Goal: Task Accomplishment & Management: Use online tool/utility

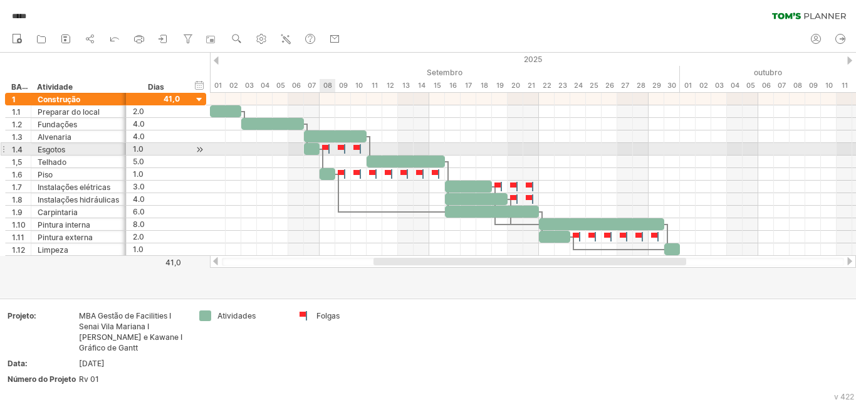
click at [329, 150] on div at bounding box center [327, 149] width 13 height 12
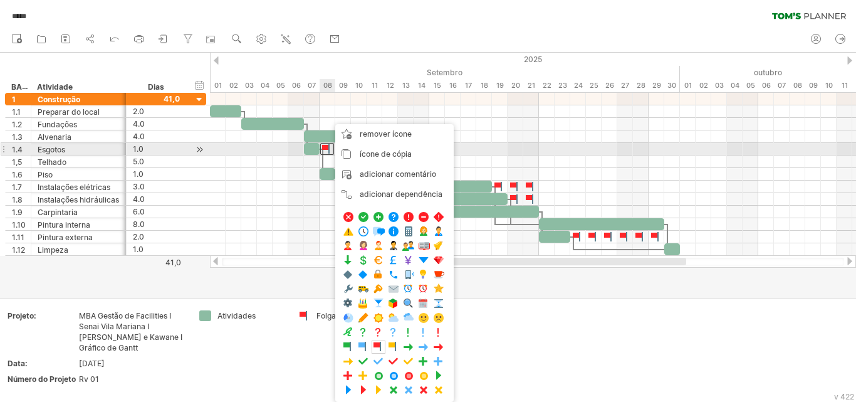
click at [326, 146] on div at bounding box center [327, 149] width 14 height 12
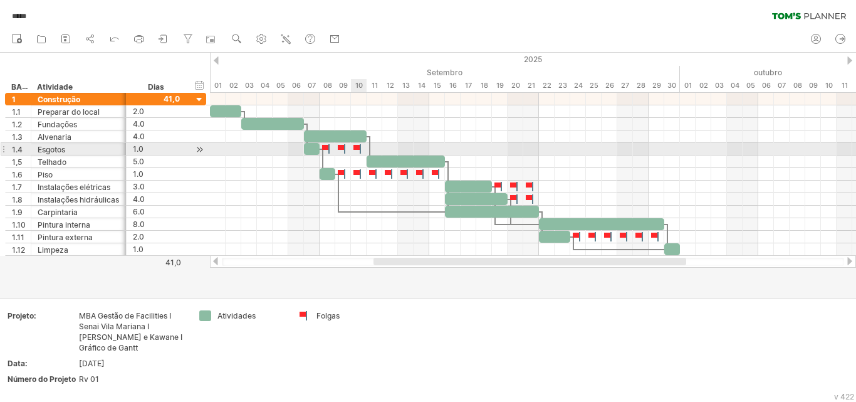
click at [352, 148] on div at bounding box center [358, 149] width 13 height 12
click at [326, 150] on div at bounding box center [327, 149] width 13 height 12
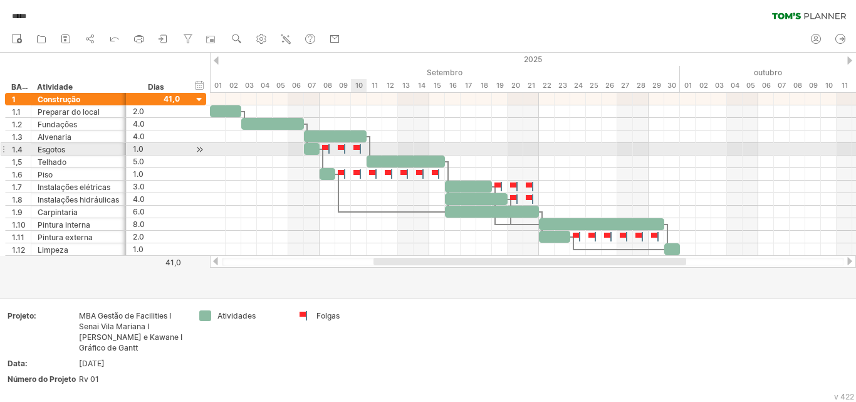
click at [358, 150] on div at bounding box center [358, 149] width 13 height 12
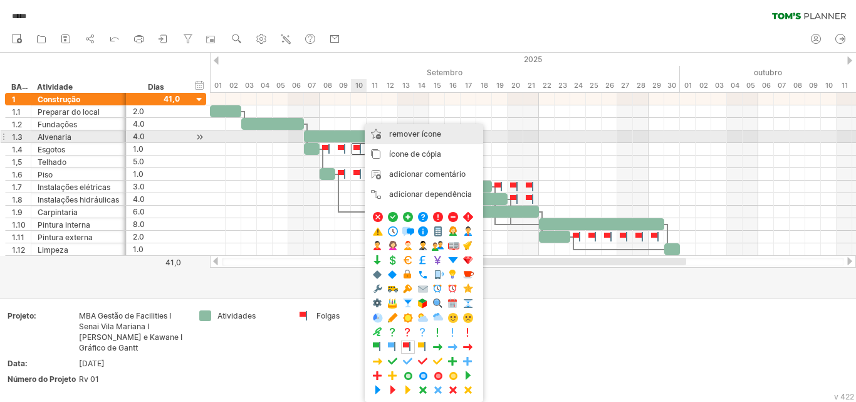
click at [398, 138] on font "remover ícone" at bounding box center [415, 133] width 52 height 9
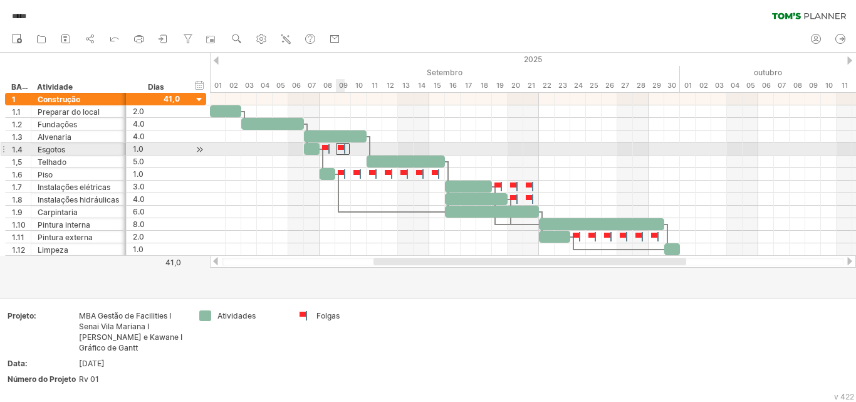
click at [338, 149] on div at bounding box center [343, 149] width 14 height 12
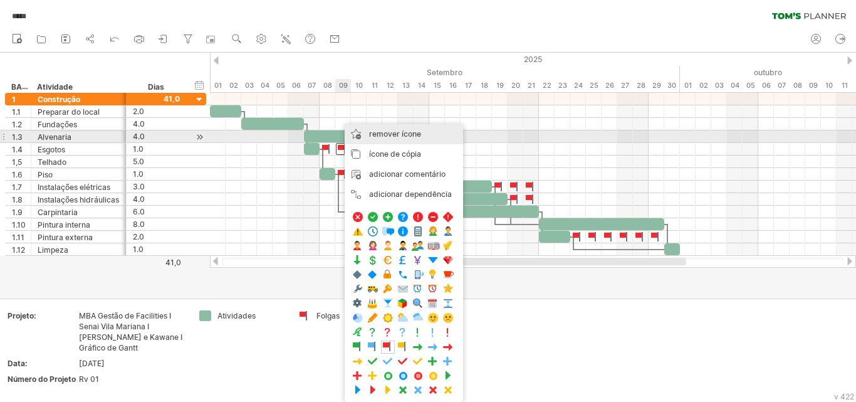
click at [366, 135] on div "remover ícone remover itens selecionados" at bounding box center [404, 134] width 118 height 20
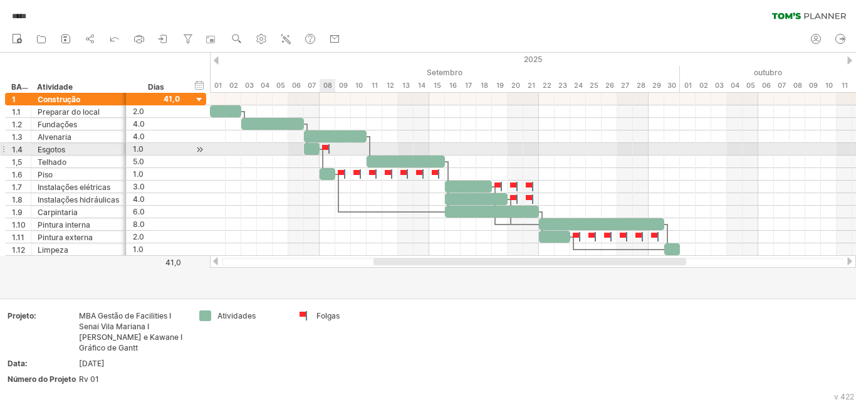
click at [325, 146] on div at bounding box center [327, 149] width 13 height 12
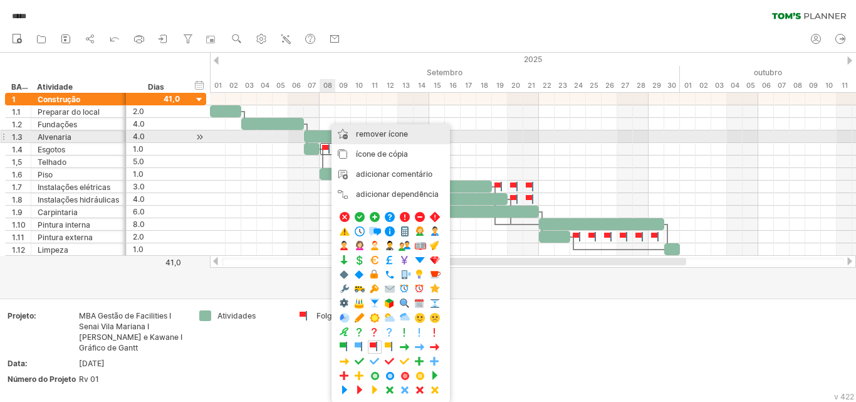
click at [369, 139] on div "remover ícone remover itens selecionados" at bounding box center [390, 134] width 118 height 20
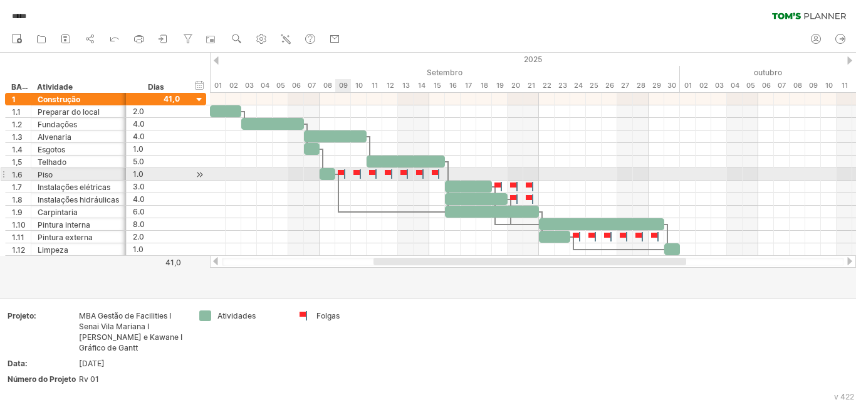
click at [346, 174] on div at bounding box center [342, 174] width 13 height 12
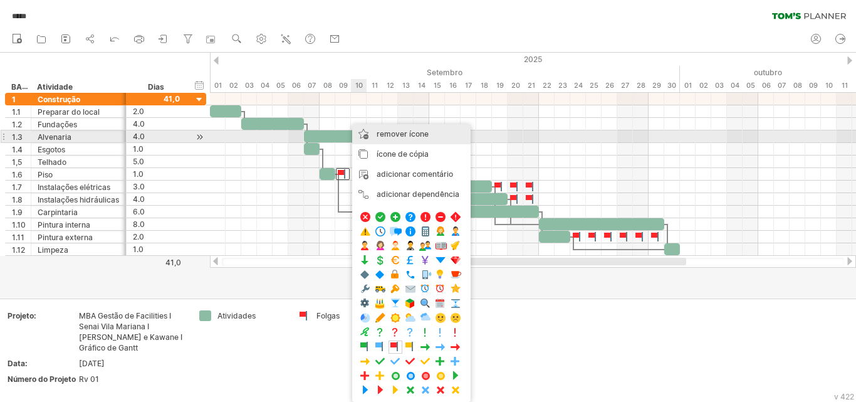
click at [420, 138] on font "remover ícone" at bounding box center [402, 133] width 52 height 9
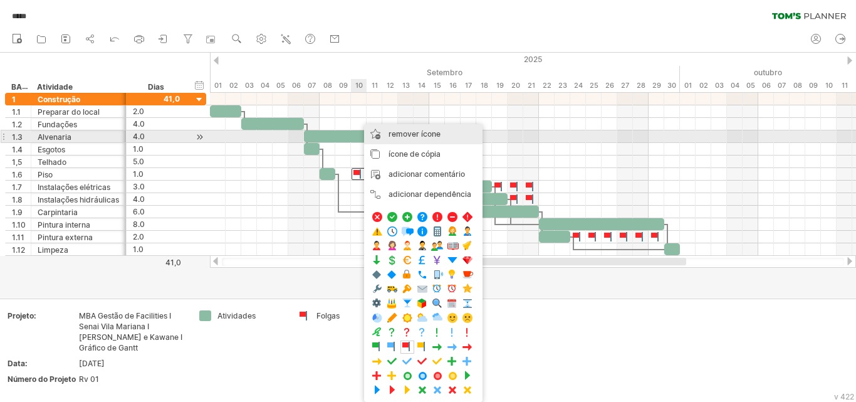
click at [405, 137] on font "remover ícone" at bounding box center [414, 133] width 52 height 9
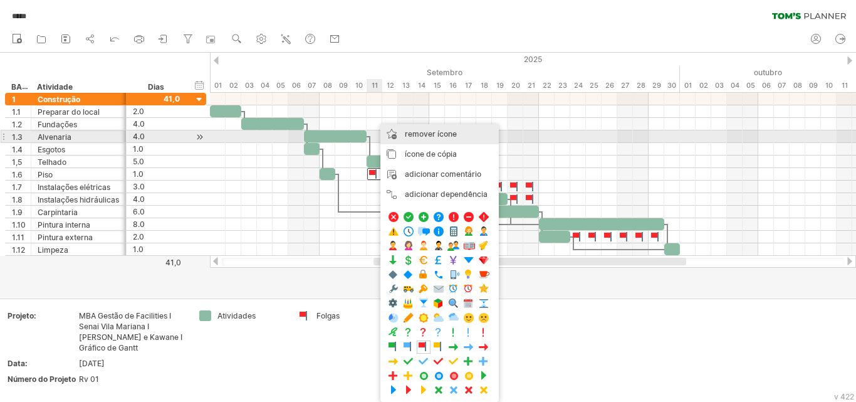
click at [413, 133] on font "remover ícone" at bounding box center [431, 133] width 52 height 9
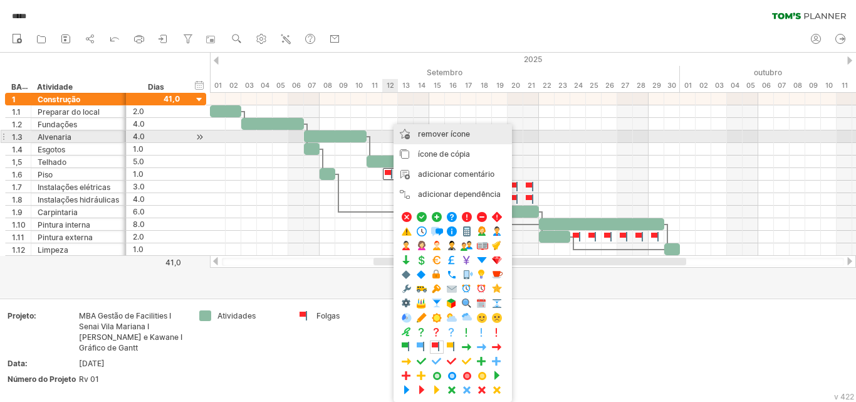
click at [428, 130] on font "remover ícone" at bounding box center [444, 133] width 52 height 9
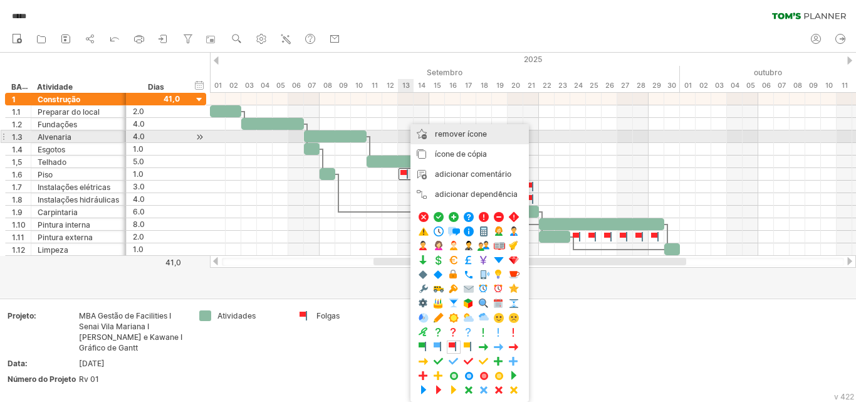
click at [440, 133] on font "remover ícone" at bounding box center [461, 133] width 52 height 9
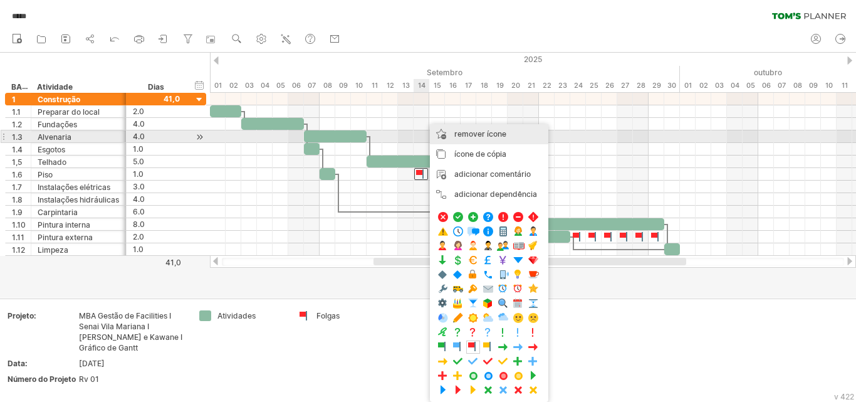
click at [471, 137] on font "remover ícone" at bounding box center [480, 133] width 52 height 9
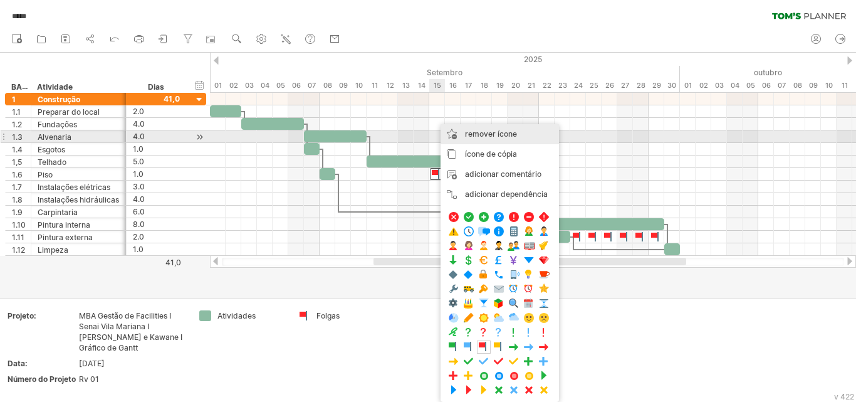
click at [485, 130] on font "remover ícone" at bounding box center [491, 133] width 52 height 9
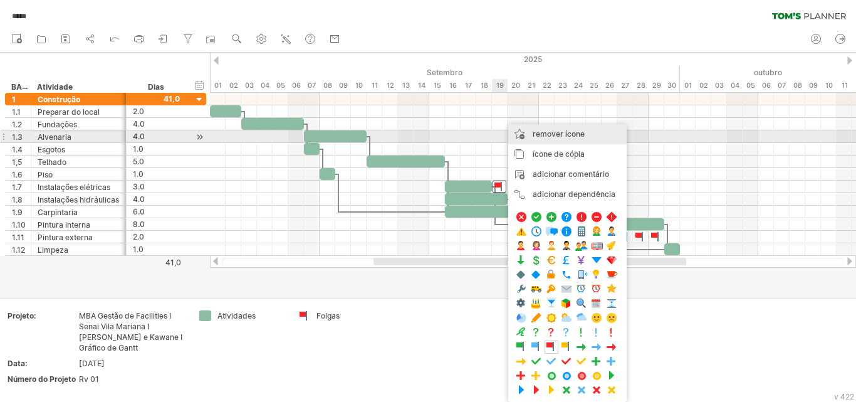
click at [573, 136] on font "remover ícone" at bounding box center [558, 133] width 52 height 9
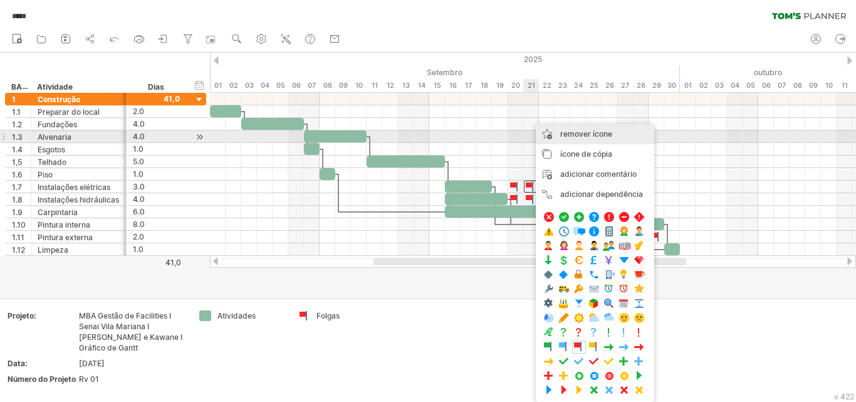
click at [606, 135] on font "remover ícone" at bounding box center [586, 133] width 52 height 9
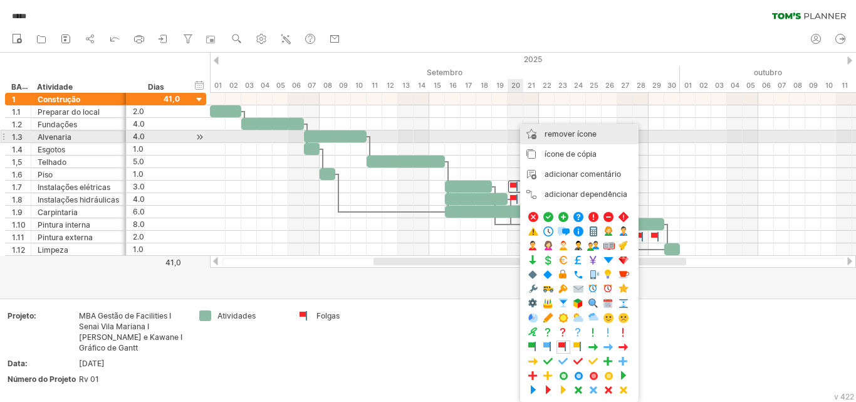
click at [556, 134] on font "remover ícone" at bounding box center [570, 133] width 52 height 9
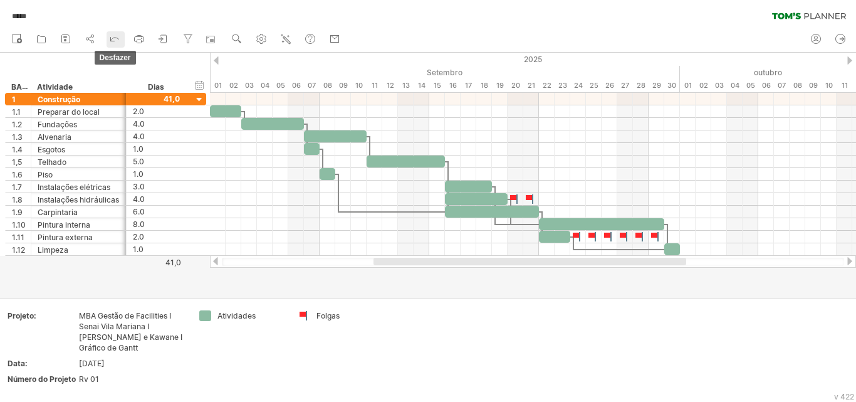
click at [116, 44] on icon at bounding box center [114, 38] width 13 height 13
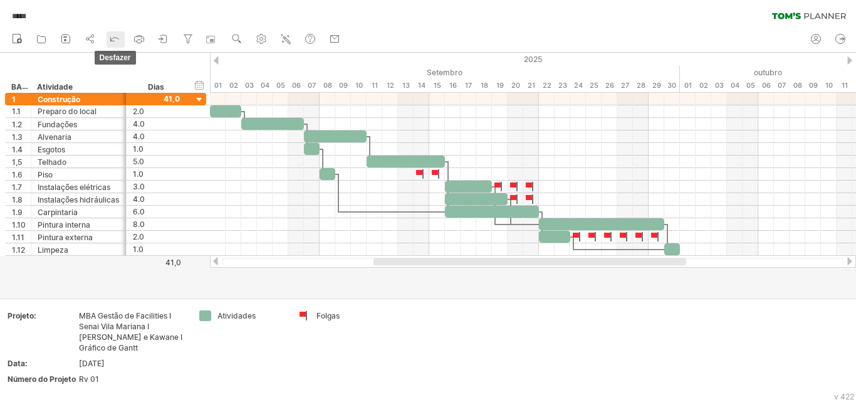
click at [116, 44] on icon at bounding box center [114, 38] width 13 height 13
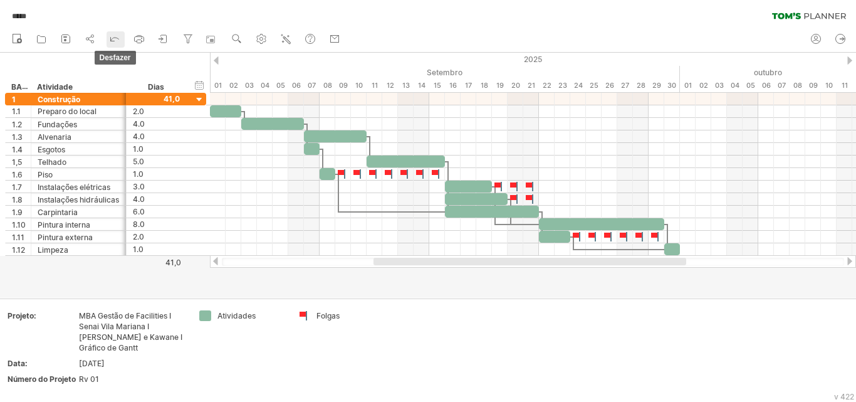
click at [116, 44] on icon at bounding box center [114, 38] width 13 height 13
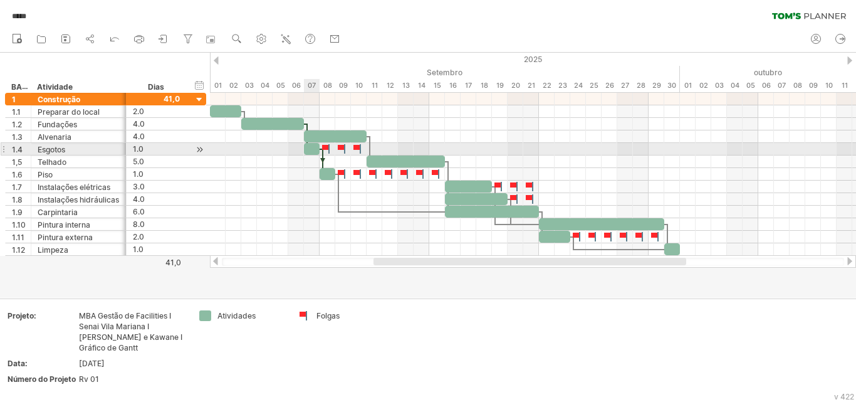
click at [311, 148] on div at bounding box center [312, 149] width 16 height 12
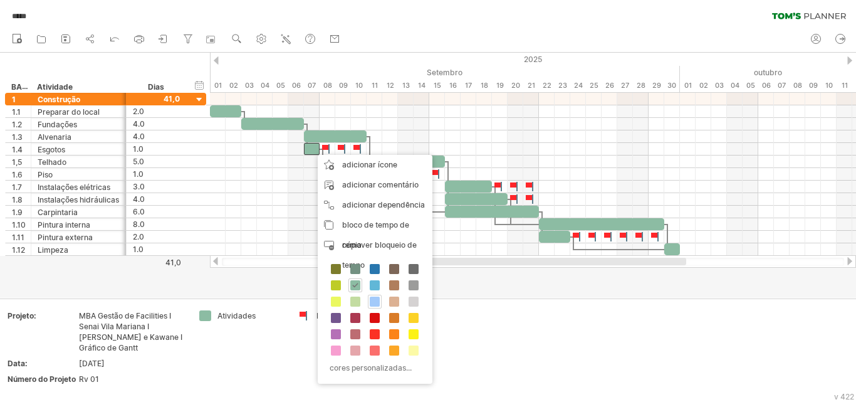
click at [372, 301] on span at bounding box center [375, 301] width 10 height 10
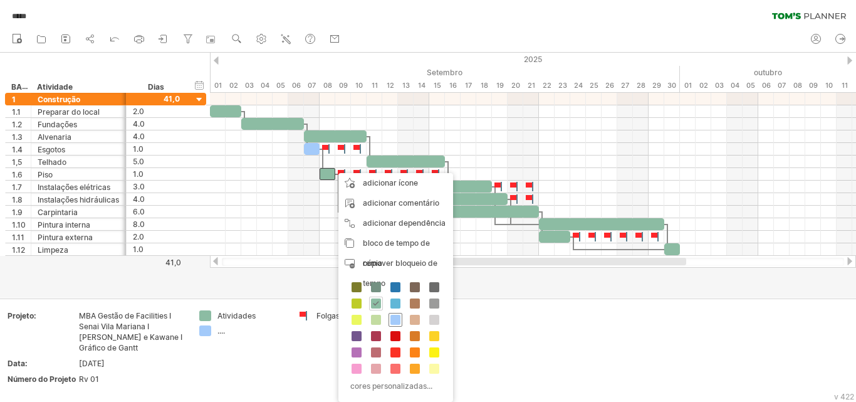
click at [396, 321] on span at bounding box center [395, 319] width 10 height 10
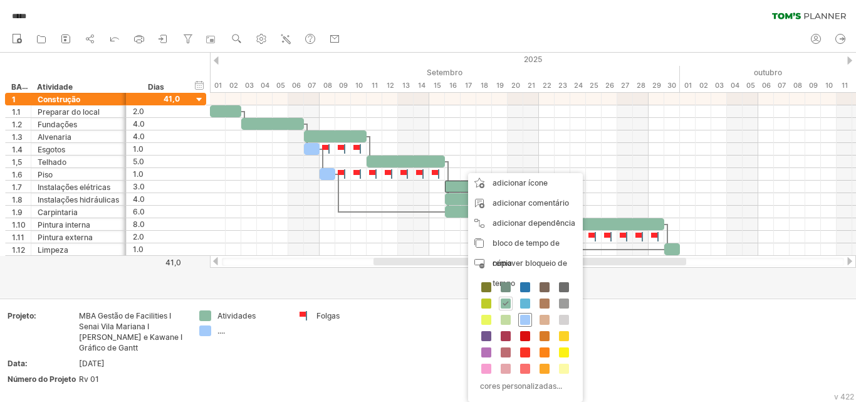
click at [525, 319] on span at bounding box center [525, 319] width 10 height 10
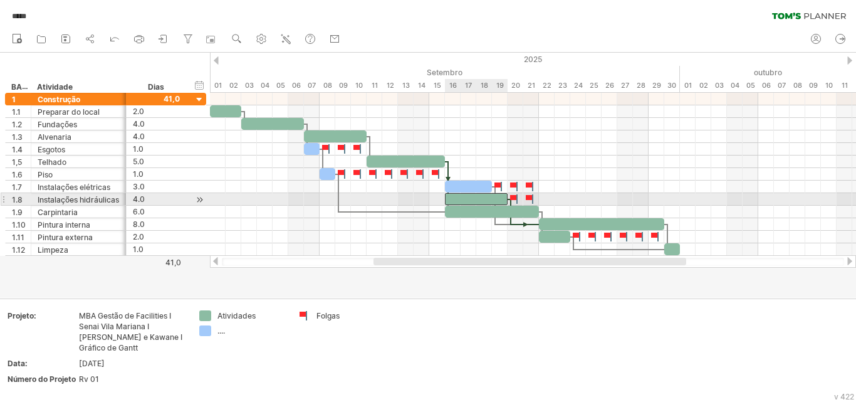
click at [471, 197] on div at bounding box center [476, 199] width 63 height 12
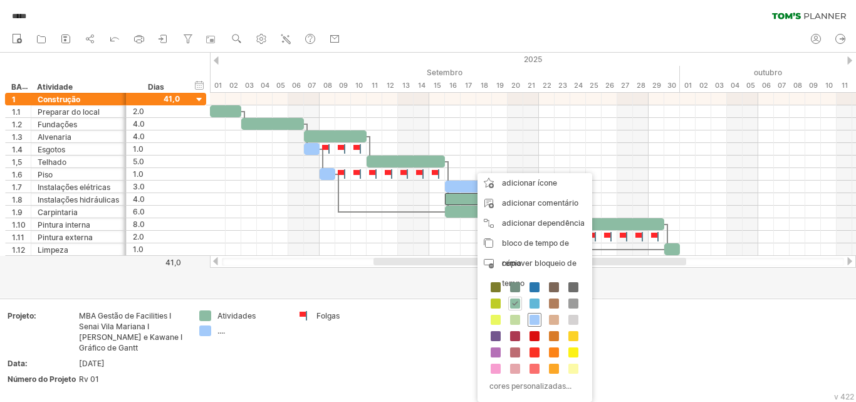
click at [535, 320] on span at bounding box center [534, 319] width 10 height 10
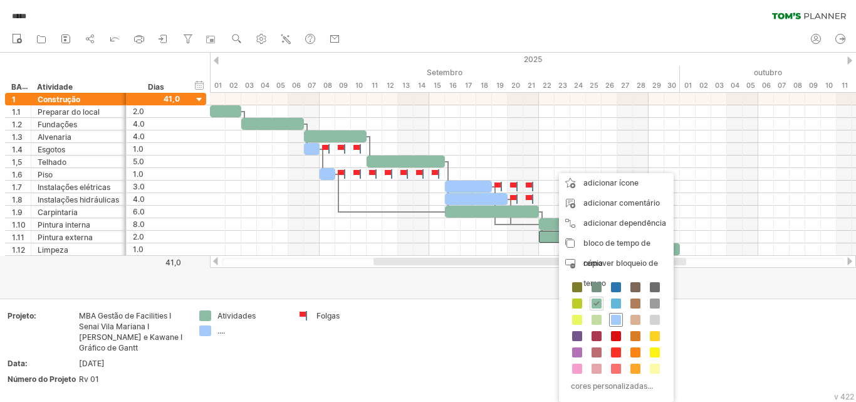
click at [614, 323] on span at bounding box center [616, 319] width 10 height 10
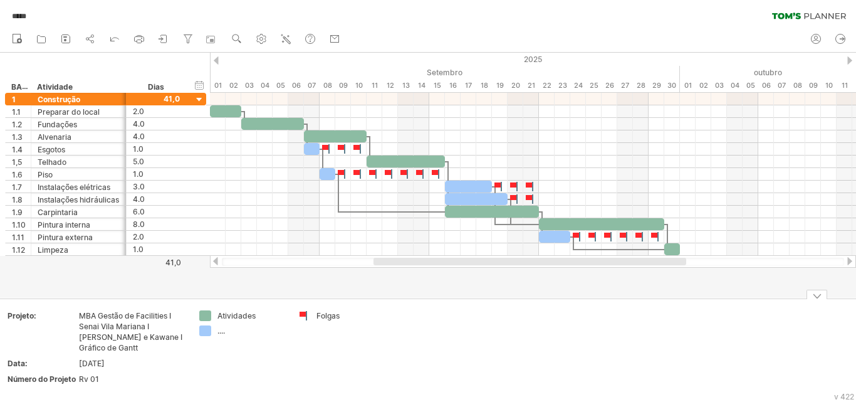
click at [238, 314] on font "Atividades" at bounding box center [236, 315] width 38 height 9
click at [244, 318] on font "Atividades" at bounding box center [236, 315] width 38 height 9
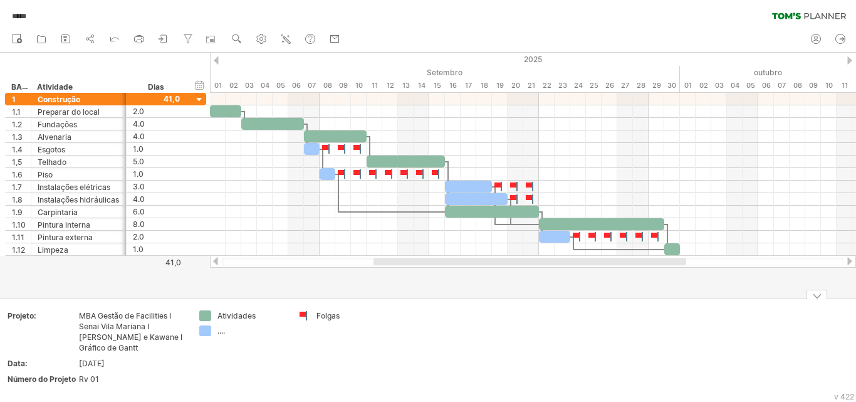
click at [226, 329] on div "...." at bounding box center [251, 330] width 68 height 11
click at [226, 331] on input "text" at bounding box center [248, 330] width 62 height 11
type input "*"
type input "**********"
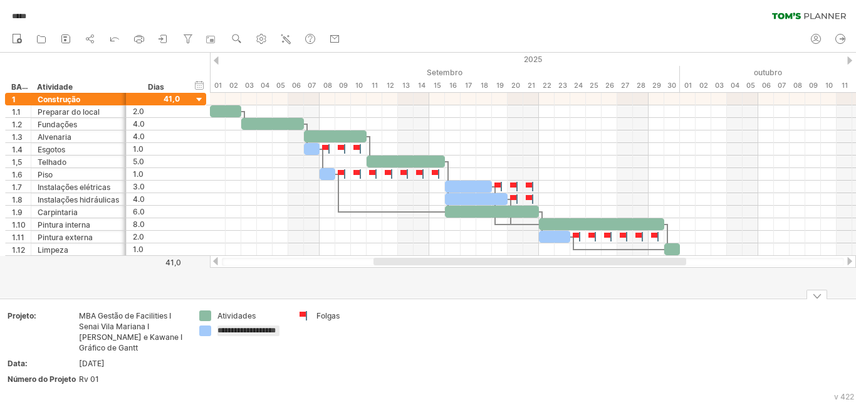
click at [237, 316] on font "Atividades" at bounding box center [236, 315] width 38 height 9
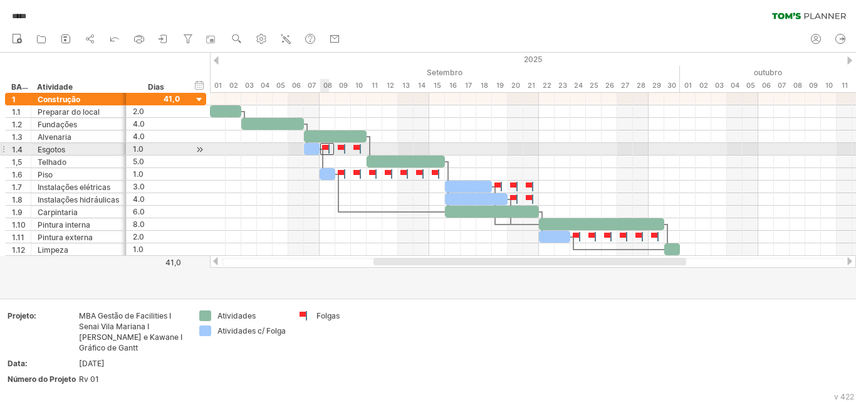
click at [329, 146] on div at bounding box center [327, 149] width 14 height 12
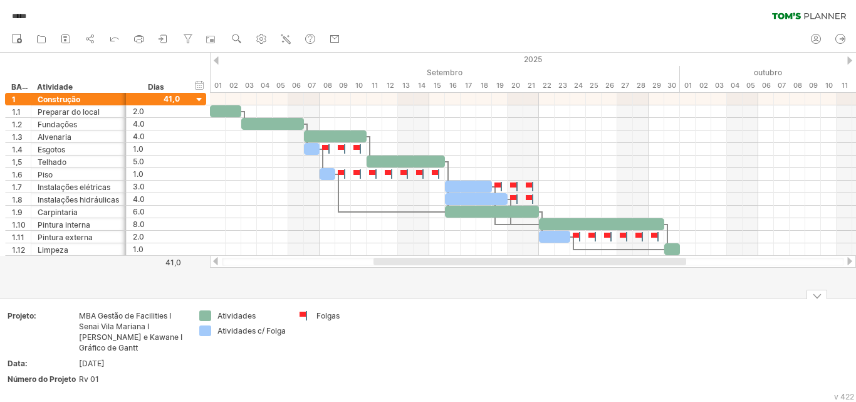
click at [91, 32] on link "compartilhar" at bounding box center [91, 39] width 18 height 16
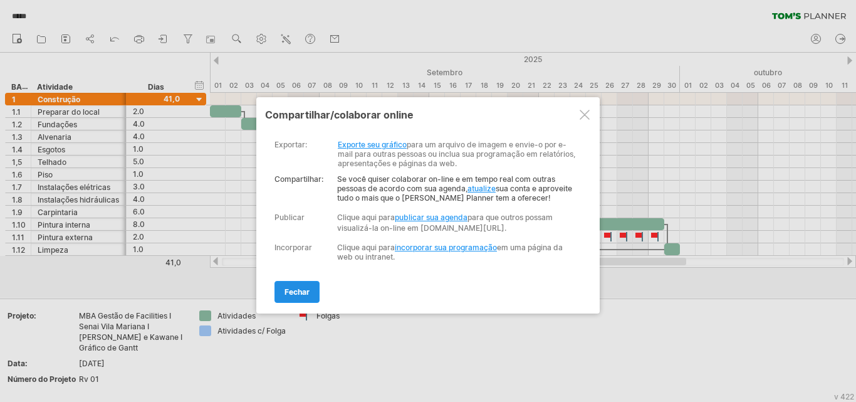
click at [298, 296] on font "fechar" at bounding box center [296, 291] width 25 height 9
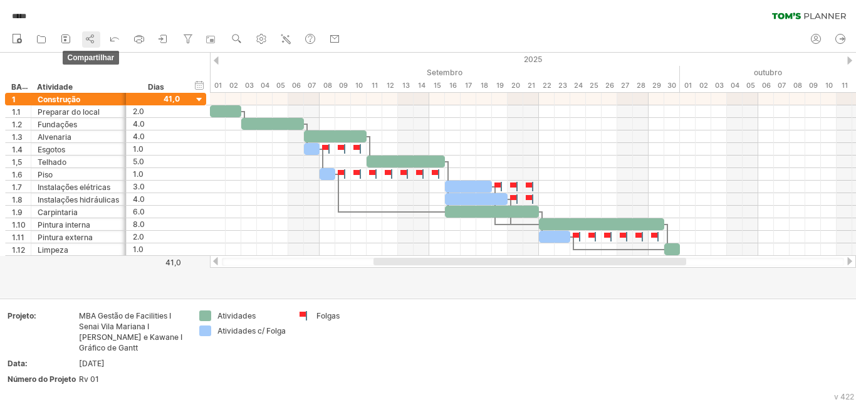
click at [91, 33] on icon at bounding box center [90, 39] width 13 height 13
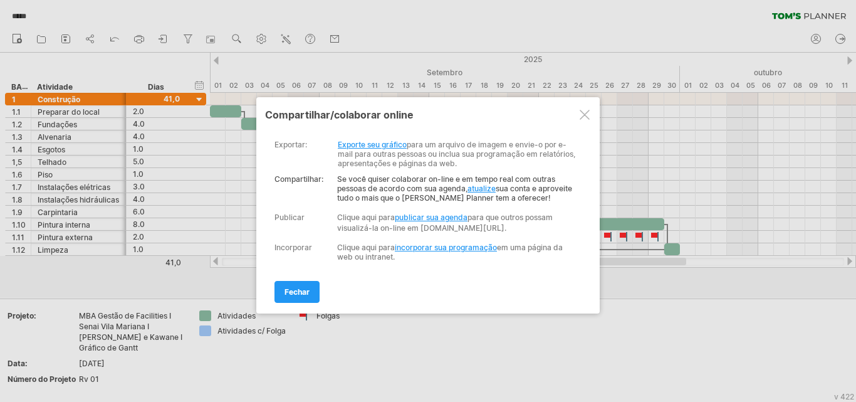
click at [364, 142] on font "Exporte seu gráfico" at bounding box center [372, 144] width 69 height 9
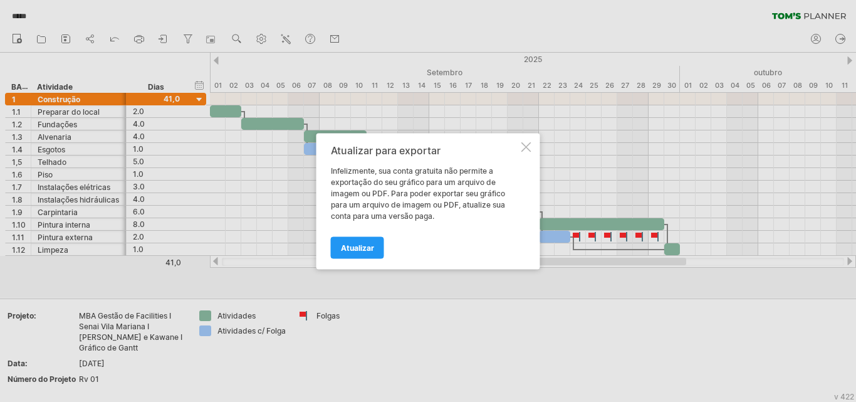
click at [527, 145] on div at bounding box center [526, 147] width 10 height 10
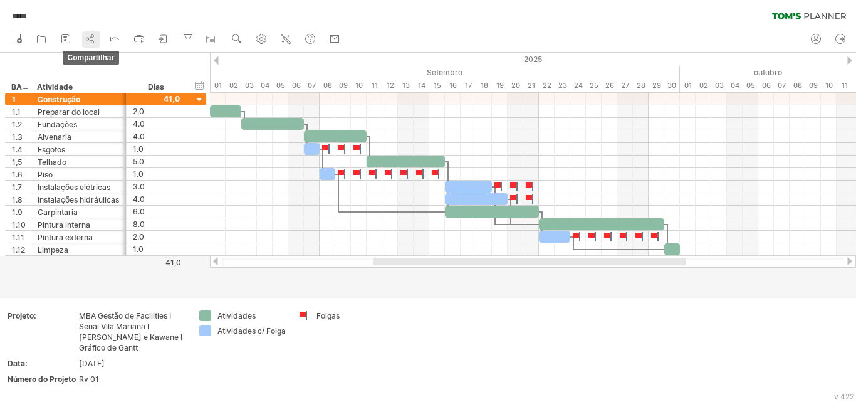
click at [91, 37] on icon at bounding box center [89, 39] width 3 height 4
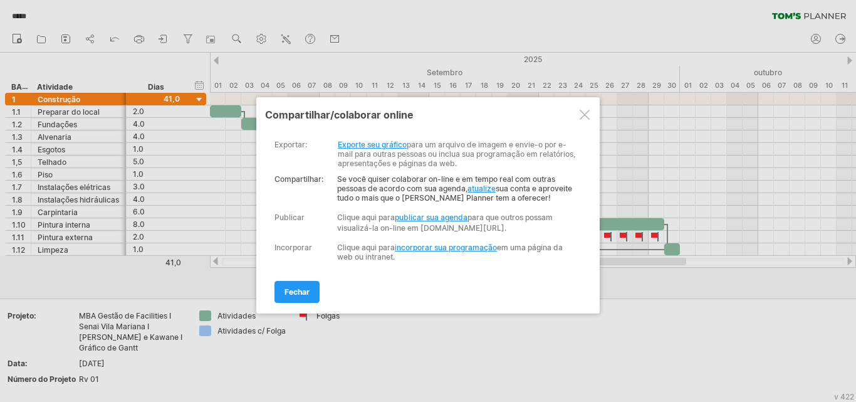
click at [482, 189] on font "atualize" at bounding box center [481, 188] width 28 height 9
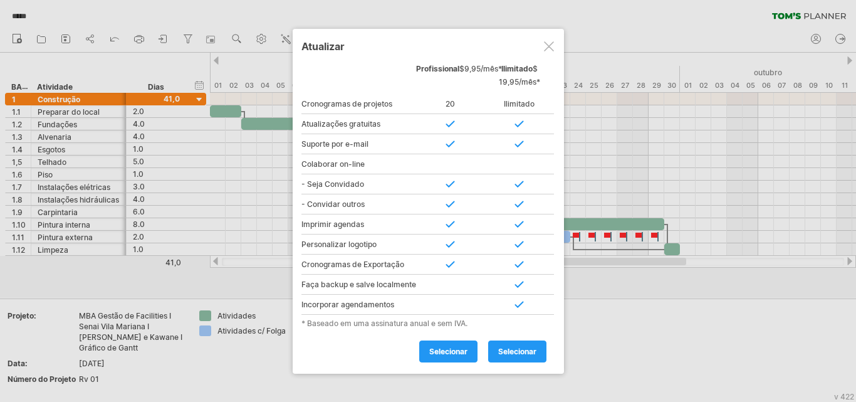
click at [553, 43] on div at bounding box center [549, 46] width 10 height 10
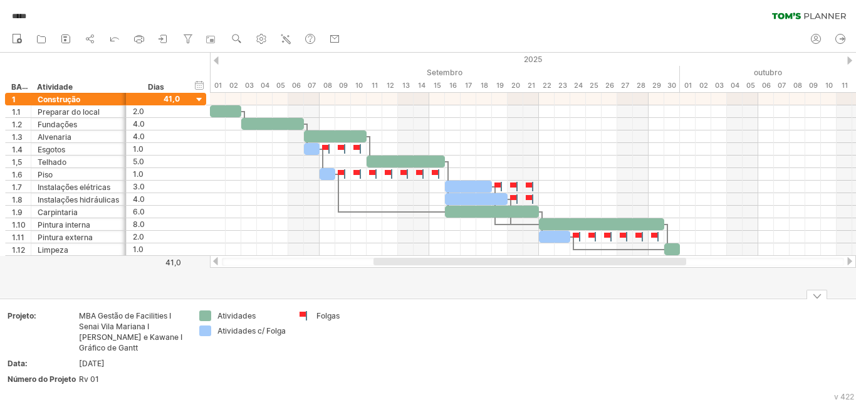
click at [20, 36] on rect at bounding box center [17, 38] width 8 height 9
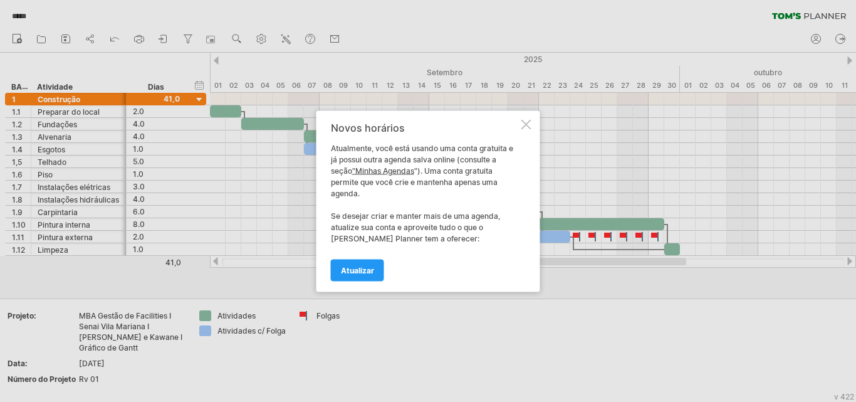
click at [570, 332] on div at bounding box center [428, 201] width 856 height 402
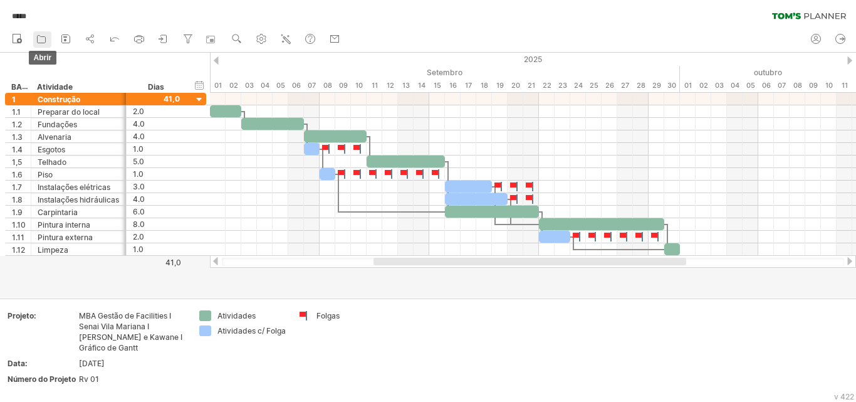
click at [37, 37] on icon at bounding box center [41, 39] width 13 height 13
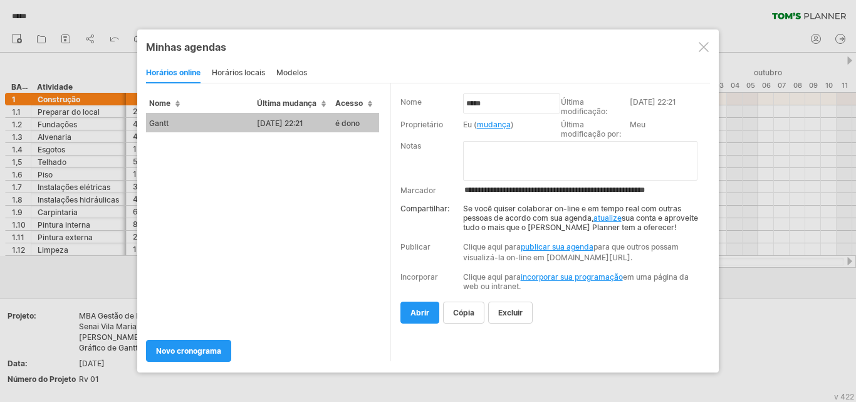
click at [698, 47] on div at bounding box center [703, 47] width 10 height 10
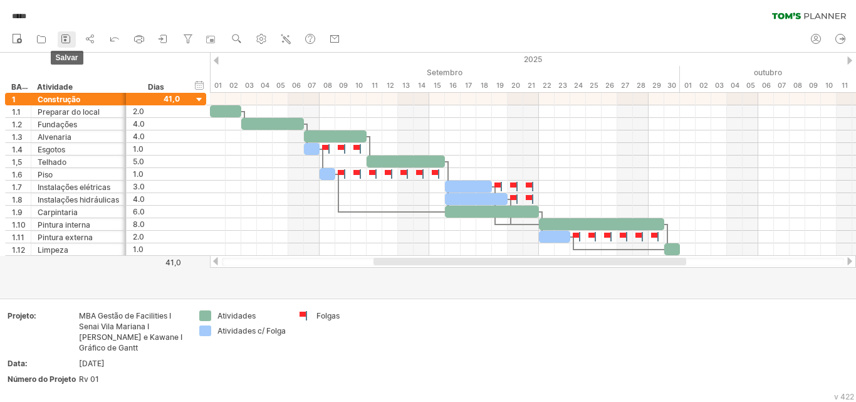
click at [60, 40] on icon at bounding box center [66, 39] width 13 height 13
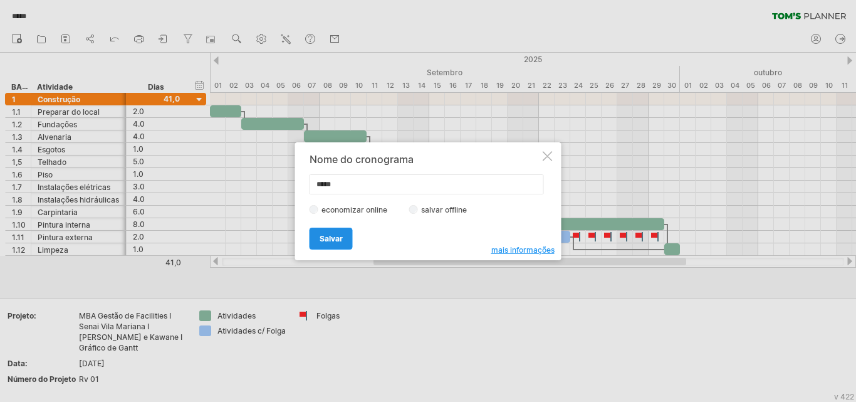
click at [327, 237] on font "Salvar" at bounding box center [330, 238] width 23 height 9
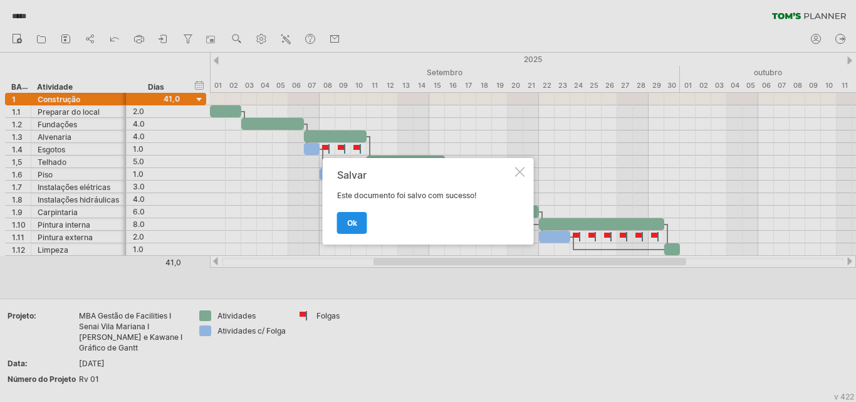
click at [359, 227] on link "OK" at bounding box center [352, 223] width 30 height 22
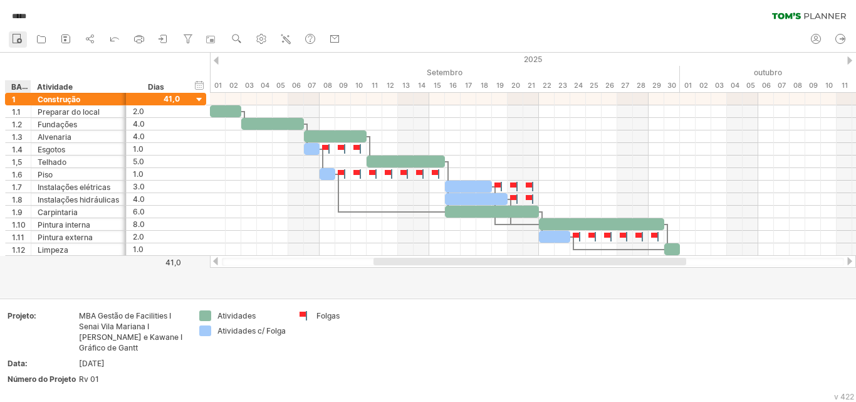
click at [18, 44] on div at bounding box center [17, 39] width 13 height 13
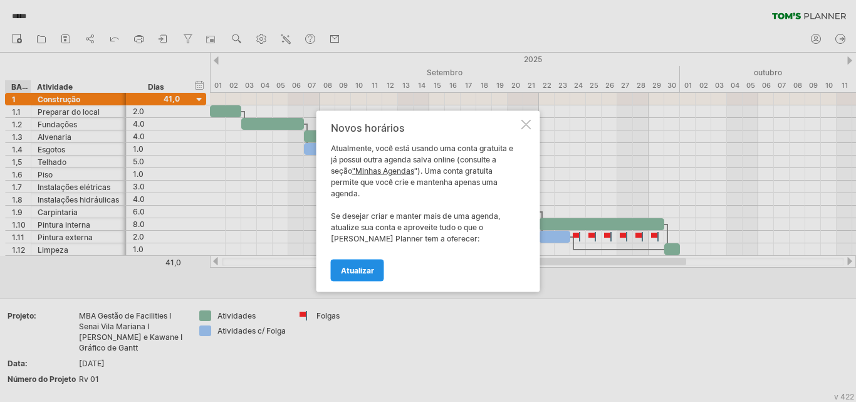
click at [356, 266] on font "Atualizar" at bounding box center [357, 269] width 33 height 9
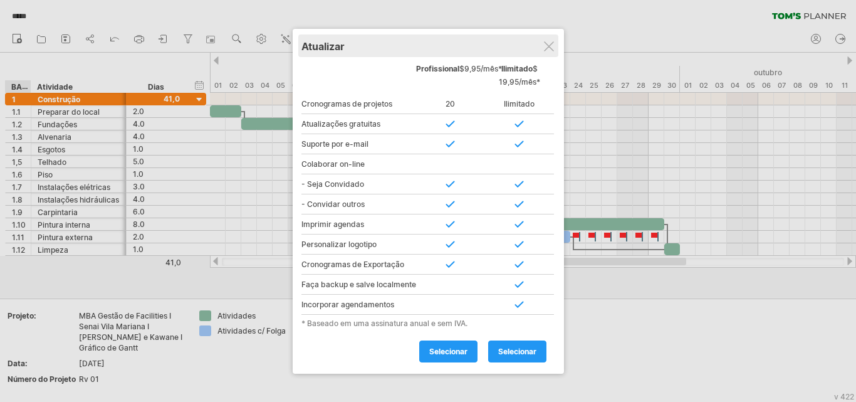
click at [549, 37] on div "Atualizar" at bounding box center [428, 45] width 254 height 23
click at [544, 47] on div at bounding box center [549, 46] width 10 height 10
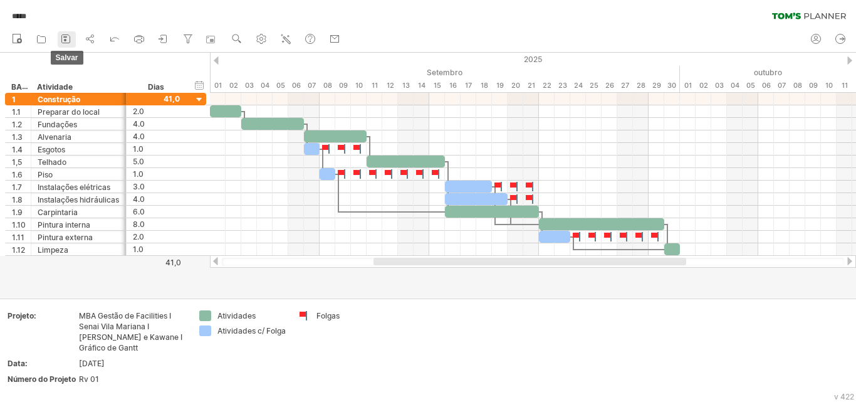
click at [65, 40] on rect at bounding box center [65, 40] width 3 height 3
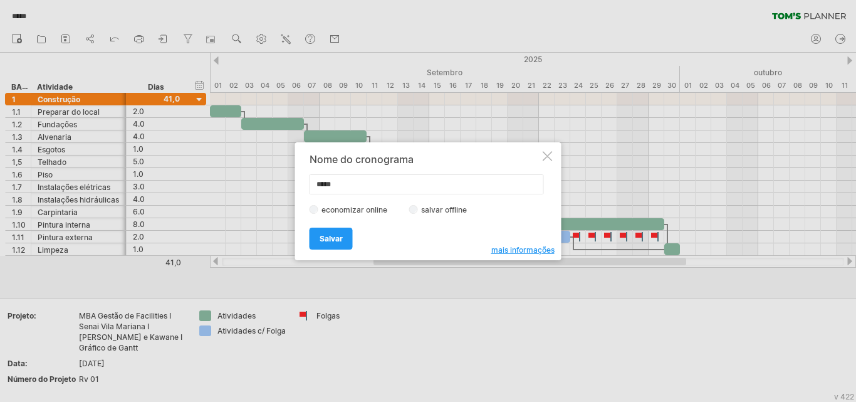
drag, startPoint x: 331, startPoint y: 210, endPoint x: 376, endPoint y: 211, distance: 45.7
click at [376, 211] on font "economizar online" at bounding box center [354, 209] width 66 height 9
click at [544, 160] on div at bounding box center [547, 156] width 10 height 10
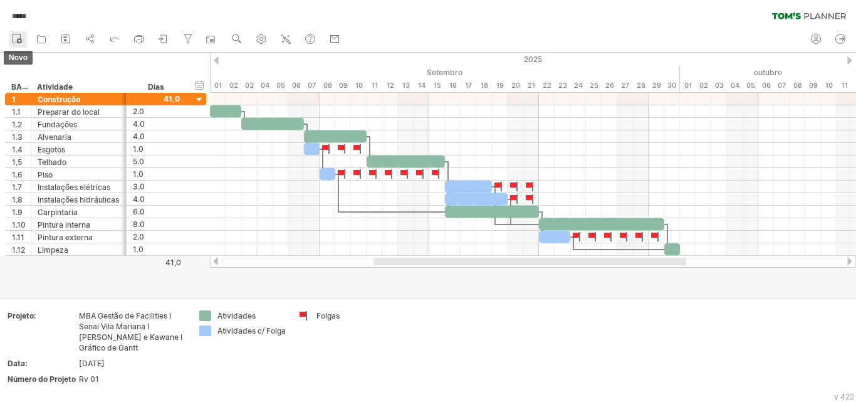
click at [18, 41] on circle at bounding box center [19, 40] width 5 height 5
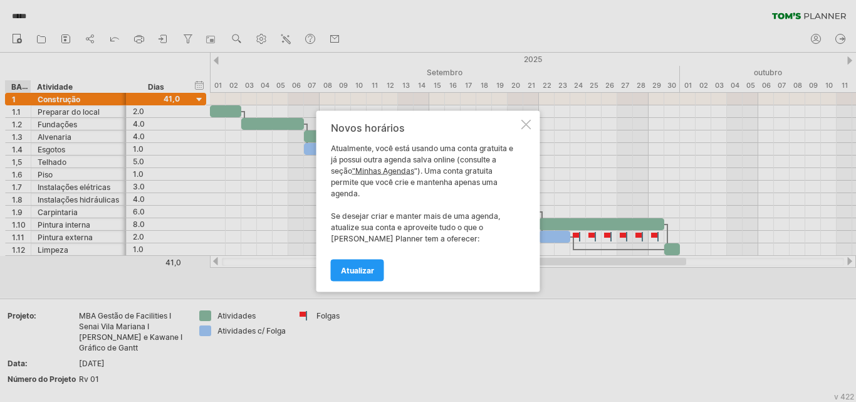
click at [398, 168] on font ""Minhas Agendas" at bounding box center [383, 169] width 62 height 9
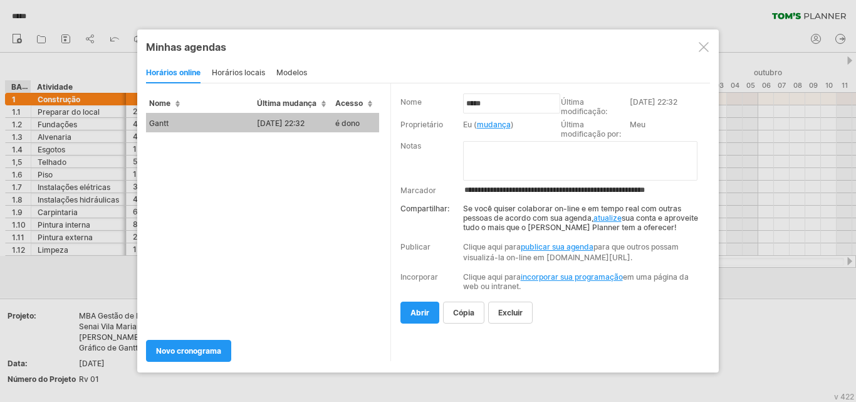
click at [500, 157] on textarea at bounding box center [580, 160] width 234 height 39
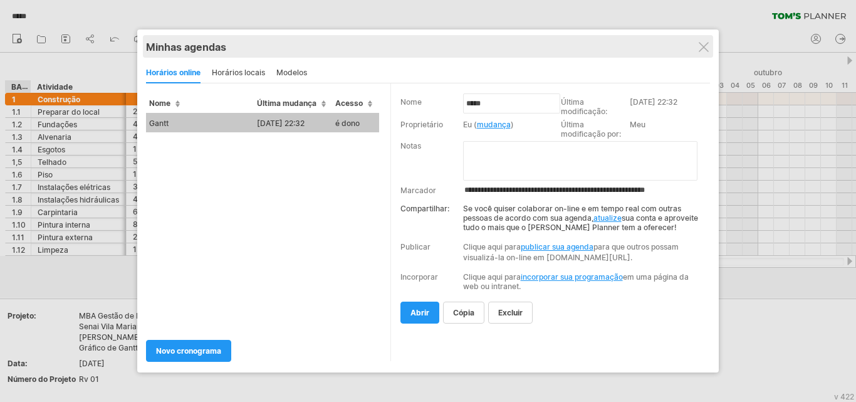
click at [690, 41] on div "Minhas agendas" at bounding box center [428, 47] width 564 height 13
click at [698, 46] on div "Minhas agendas" at bounding box center [428, 47] width 564 height 13
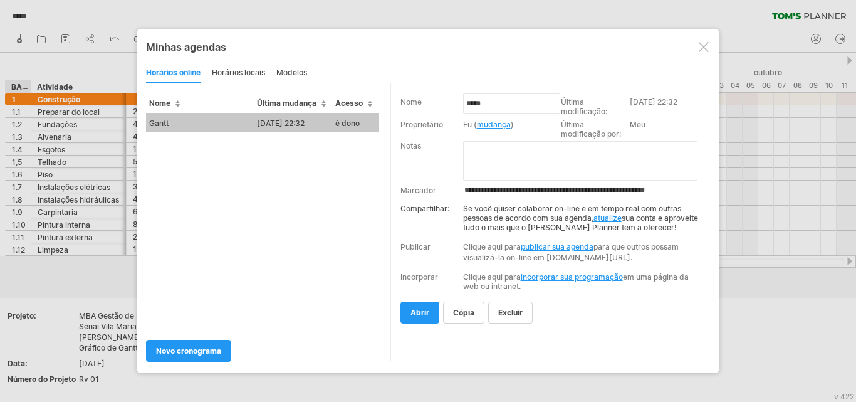
click at [703, 48] on div at bounding box center [703, 47] width 10 height 10
